Goal: Find specific page/section: Find specific page/section

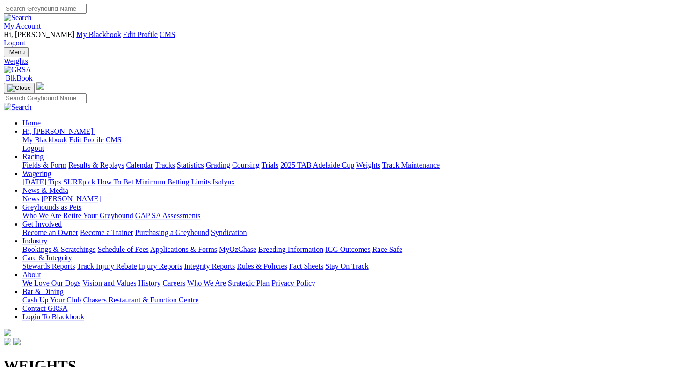
click at [32, 161] on link "Fields & Form" at bounding box center [44, 165] width 44 height 8
click at [41, 22] on link "My Account" at bounding box center [22, 26] width 37 height 8
